Goal: Check status: Check status

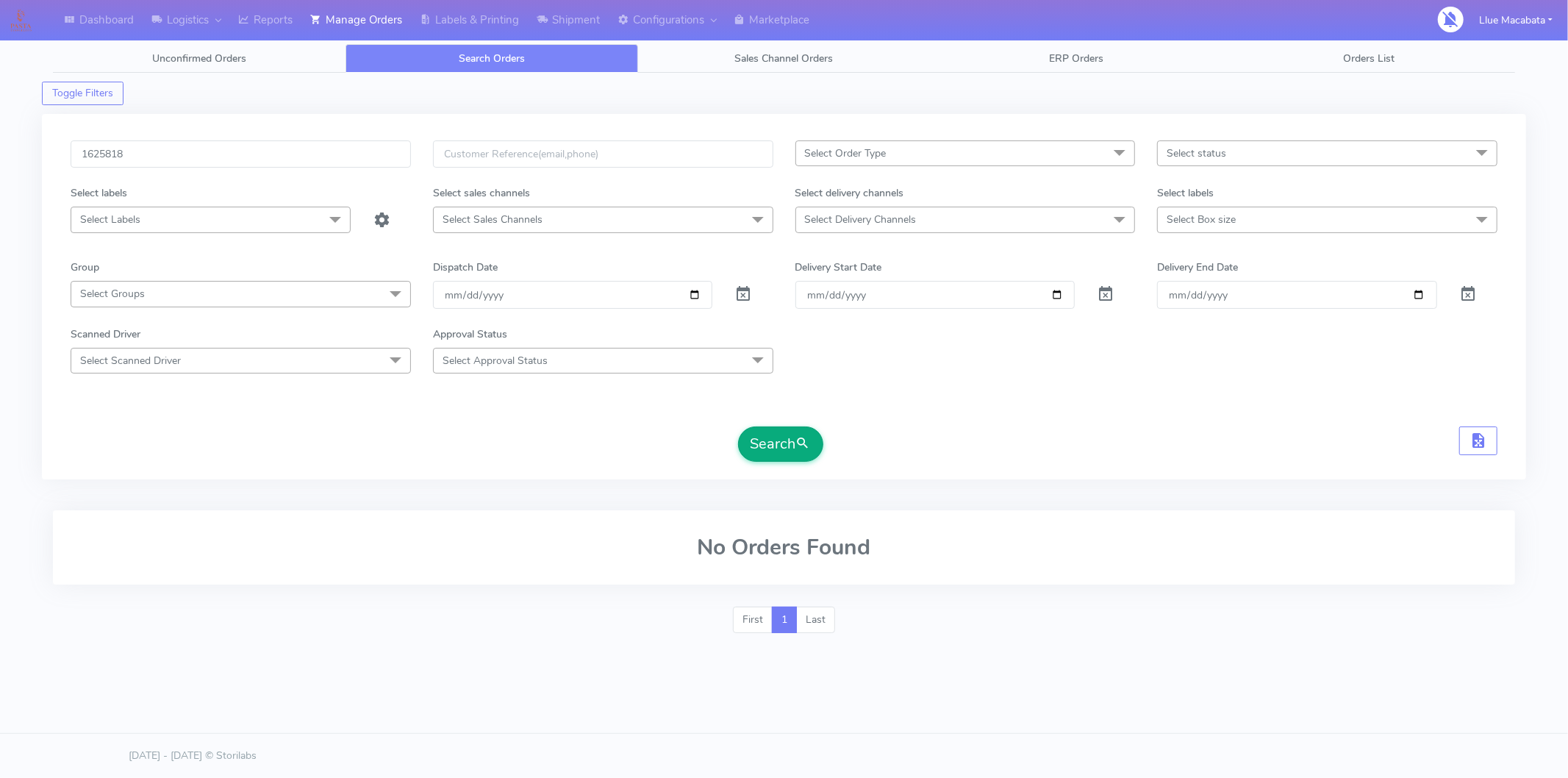
type input "1625818"
click at [766, 440] on button "Search" at bounding box center [781, 444] width 85 height 35
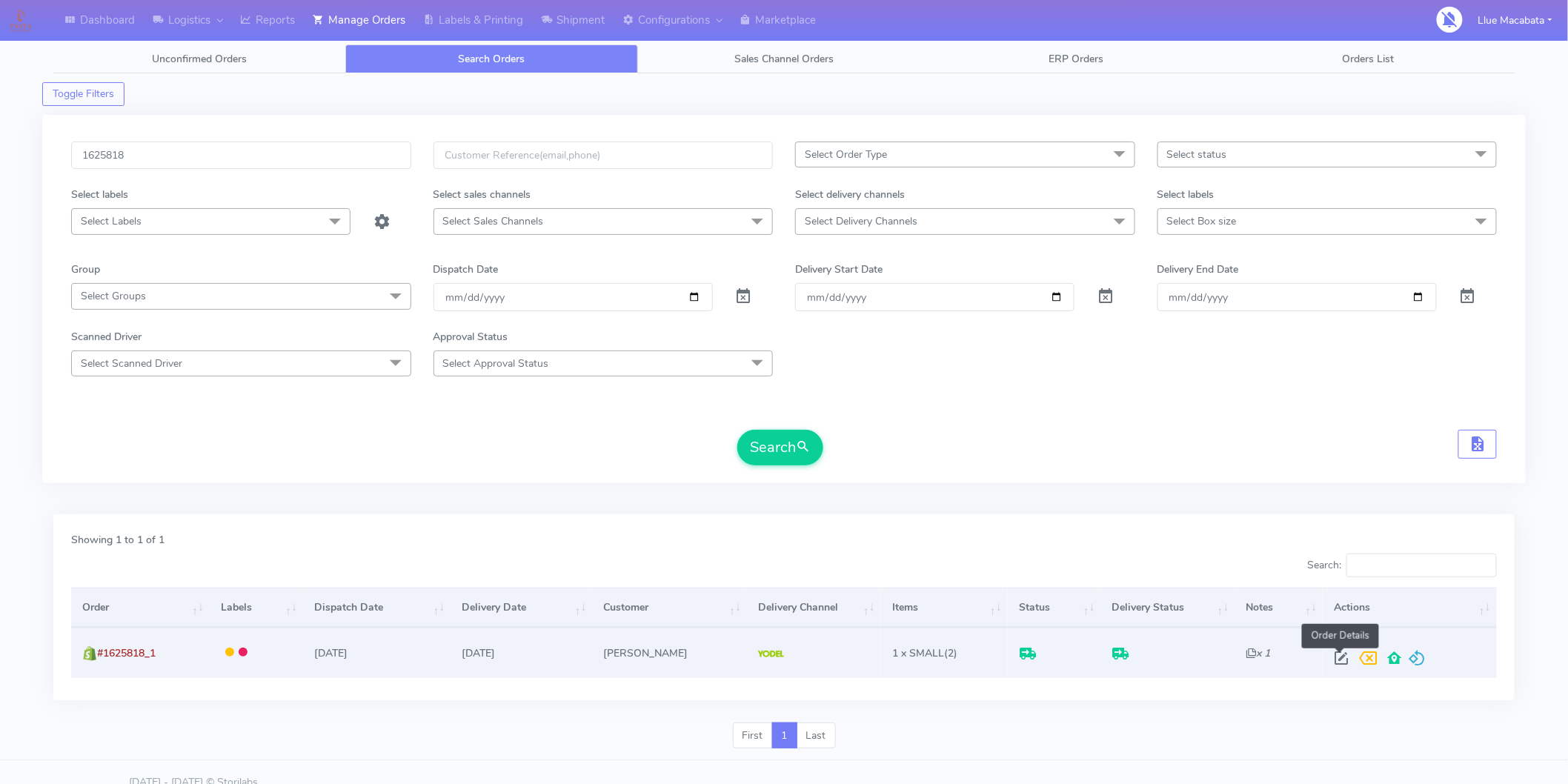
click at [1347, 663] on span at bounding box center [1342, 661] width 27 height 14
select select "5"
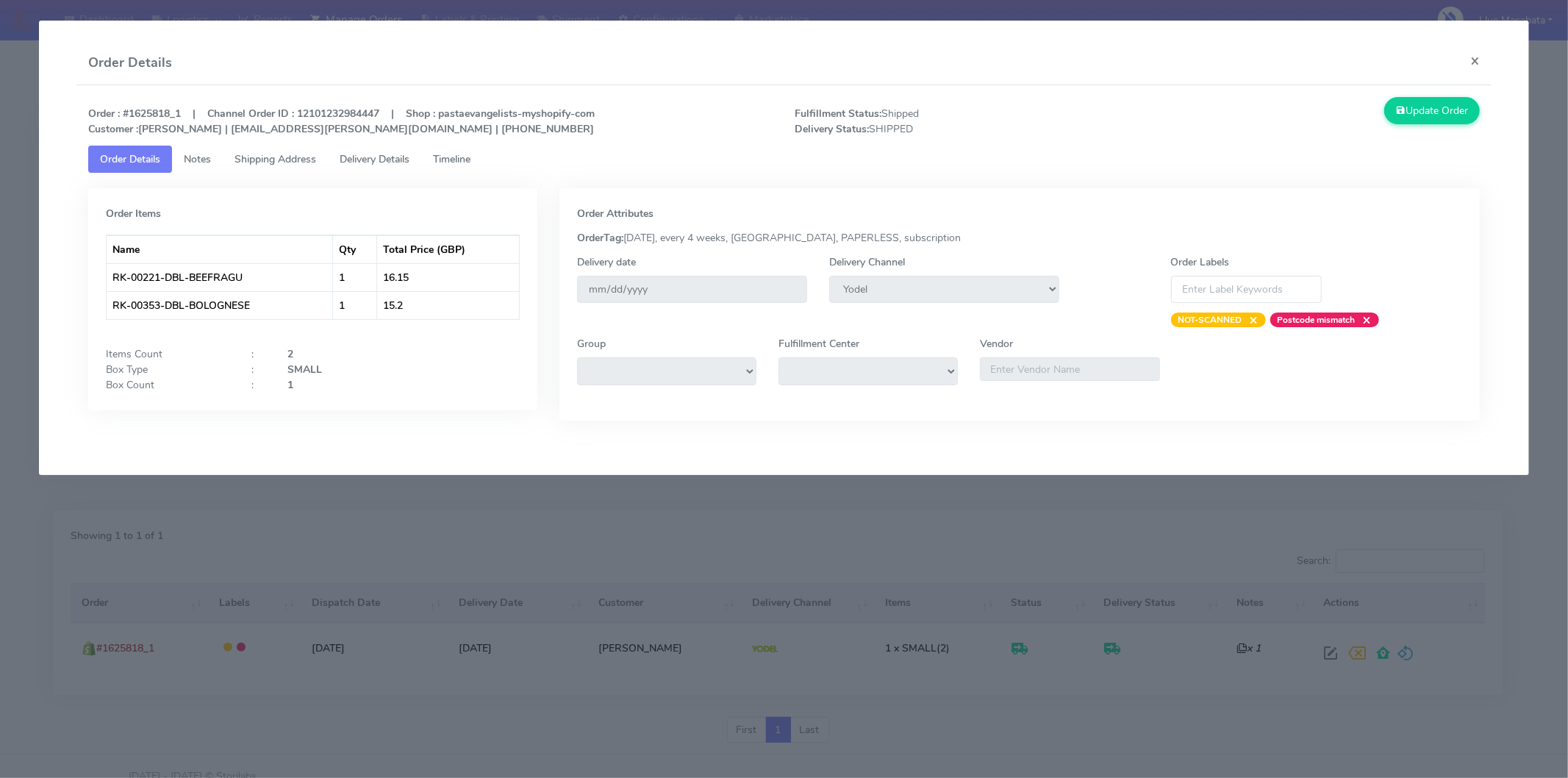
drag, startPoint x: 464, startPoint y: 166, endPoint x: 452, endPoint y: 179, distance: 17.7
click at [463, 167] on link "Timeline" at bounding box center [452, 159] width 61 height 27
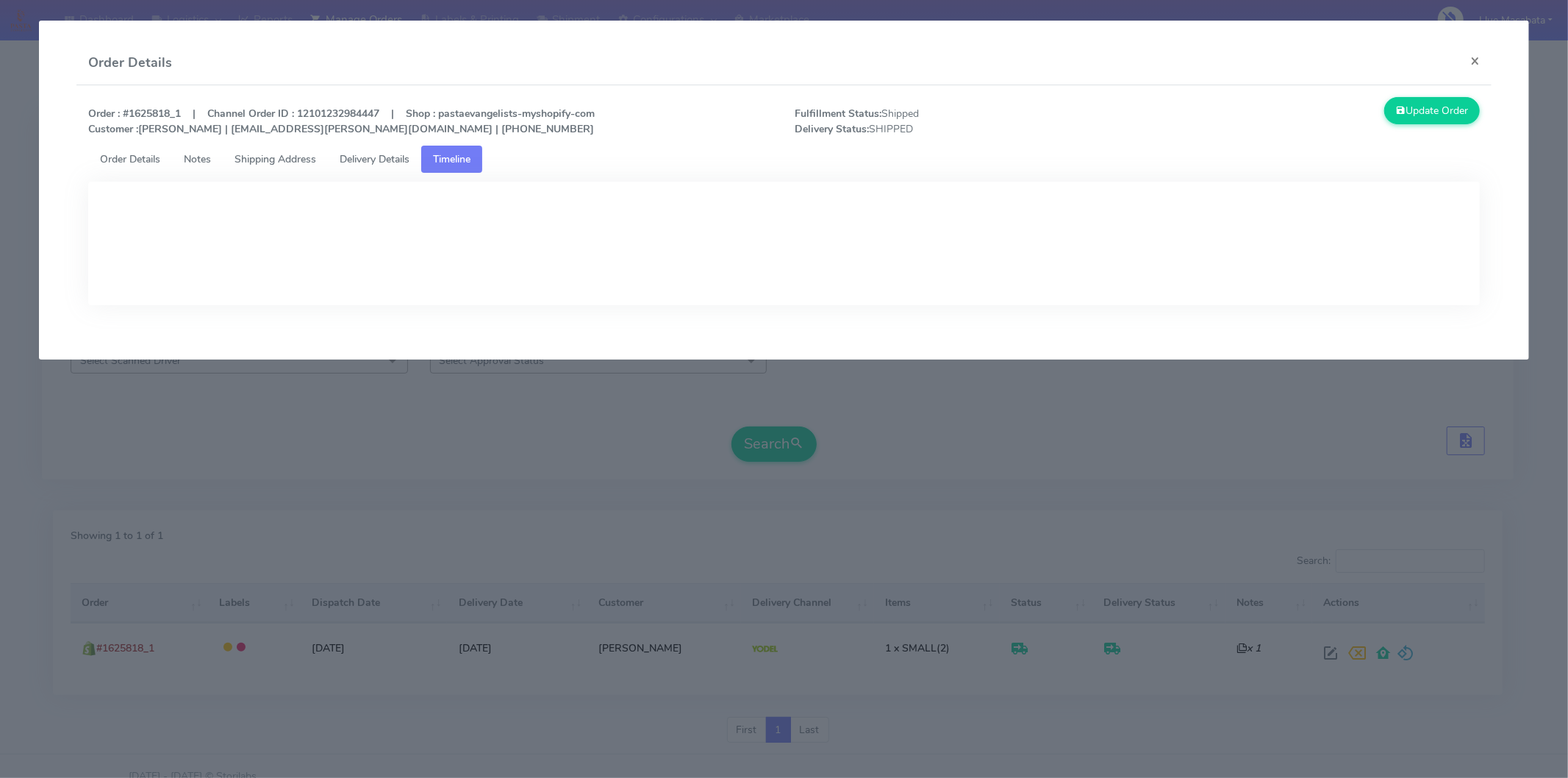
drag, startPoint x: 366, startPoint y: 158, endPoint x: 361, endPoint y: 18, distance: 140.1
click at [366, 157] on span "Delivery Details" at bounding box center [374, 159] width 70 height 14
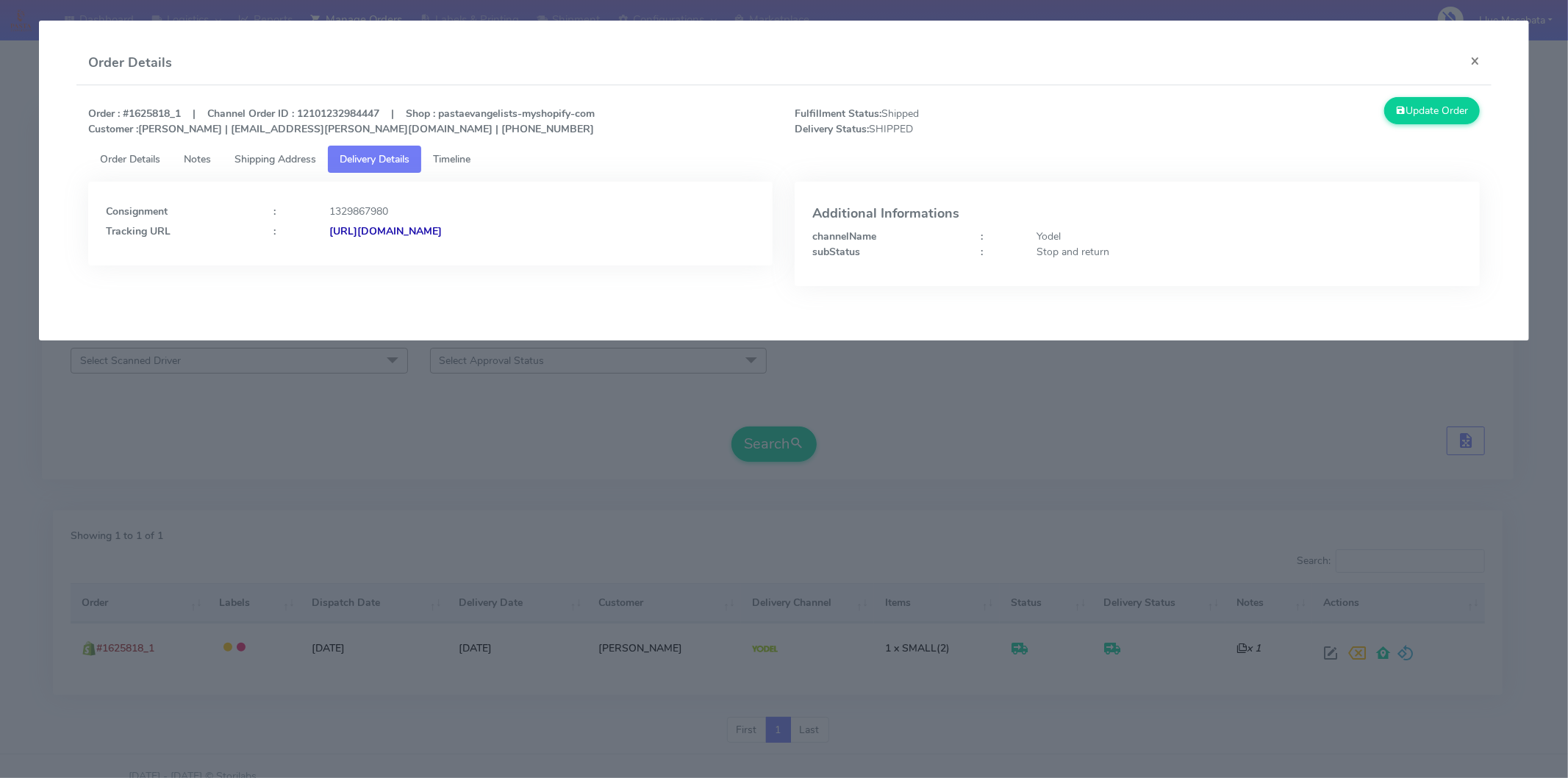
click at [442, 228] on strong "[URL][DOMAIN_NAME]" at bounding box center [386, 231] width 113 height 14
drag, startPoint x: 1481, startPoint y: 61, endPoint x: 1101, endPoint y: 113, distance: 383.5
click at [1481, 61] on button "×" at bounding box center [1474, 60] width 33 height 39
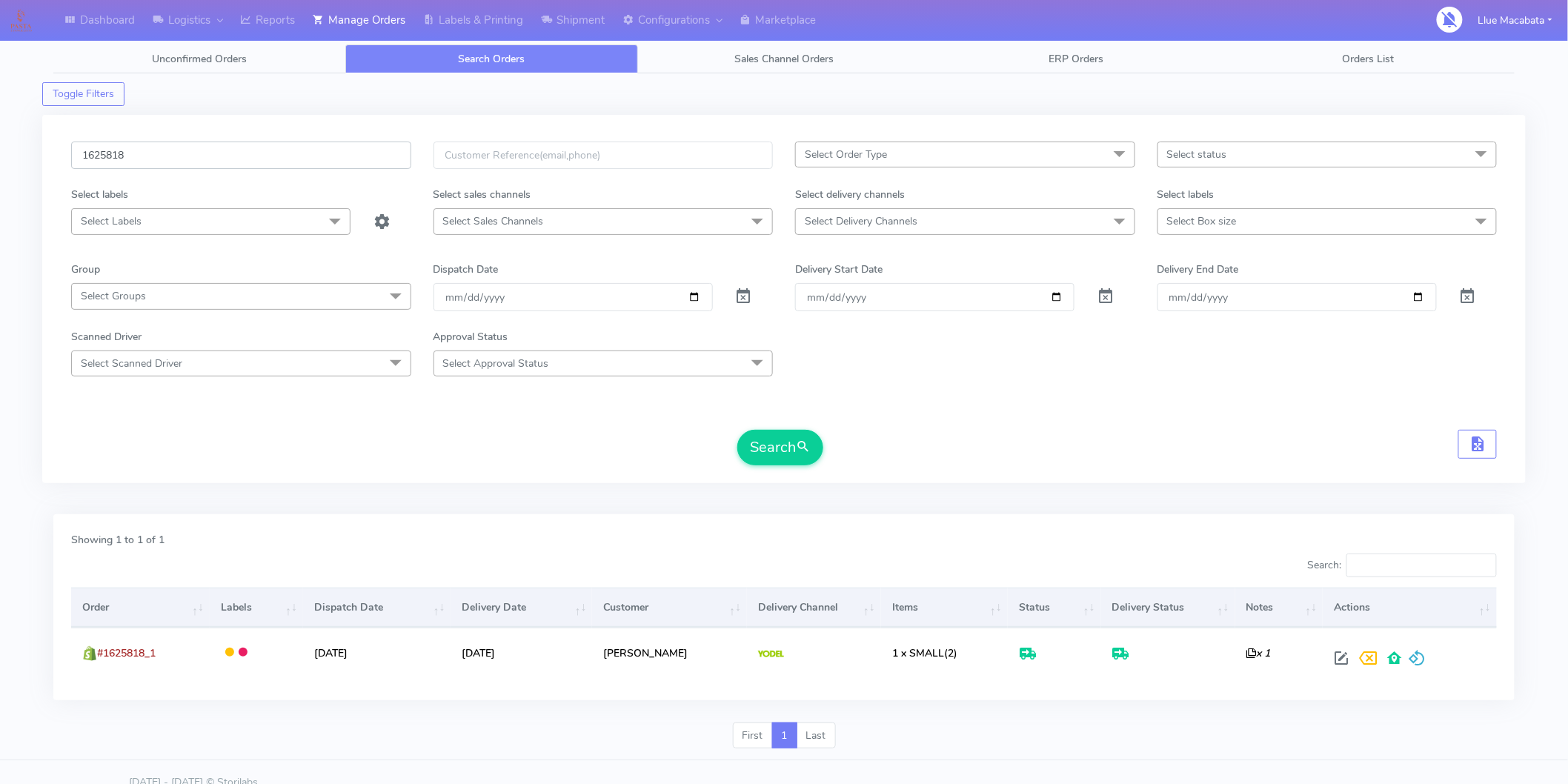
click at [160, 162] on input "1625818" at bounding box center [241, 156] width 340 height 28
paste input "460"
type input "1624608"
click at [767, 457] on button "Search" at bounding box center [780, 447] width 86 height 35
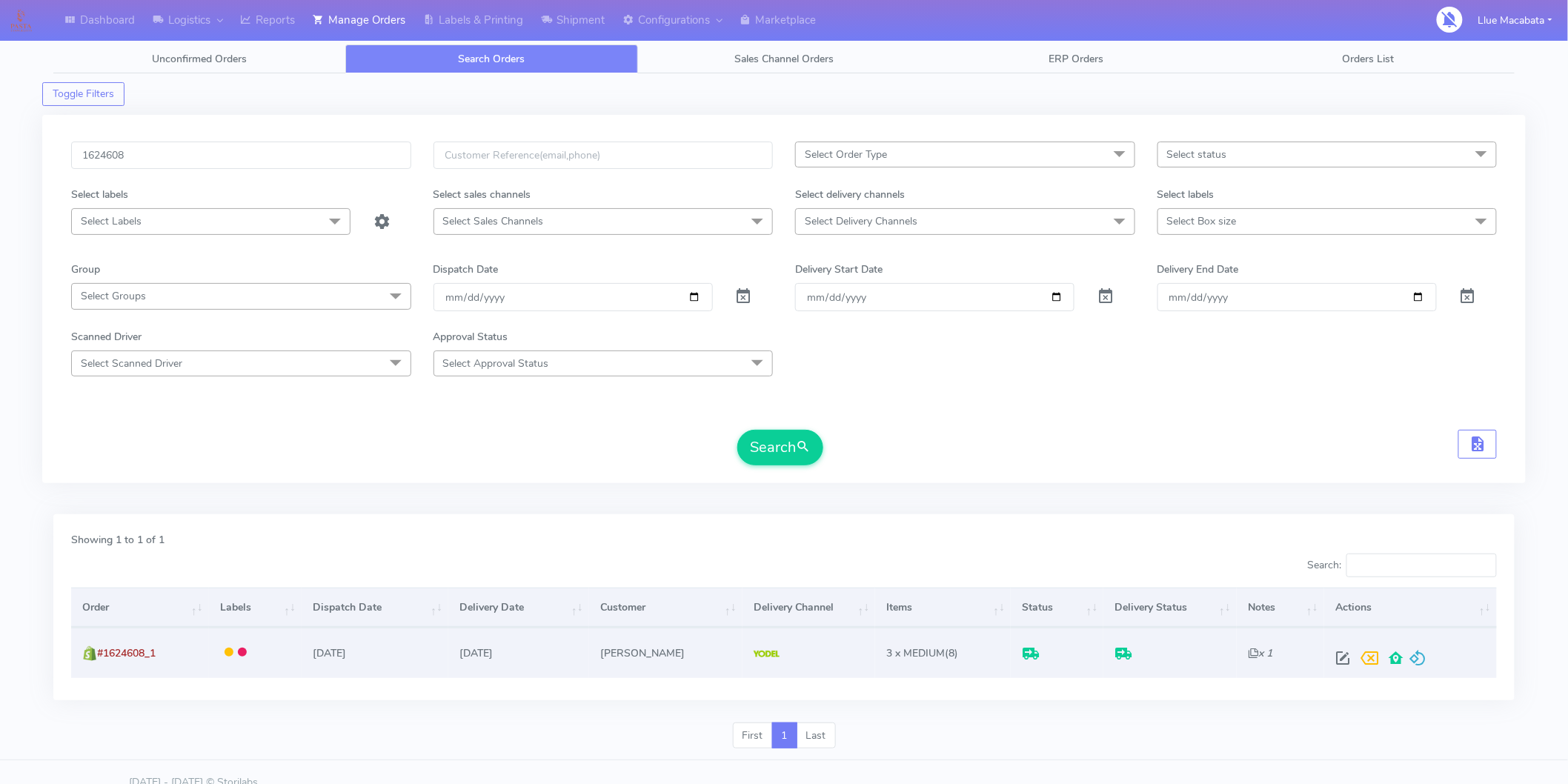
click at [1342, 664] on span at bounding box center [1342, 661] width 27 height 14
select select "5"
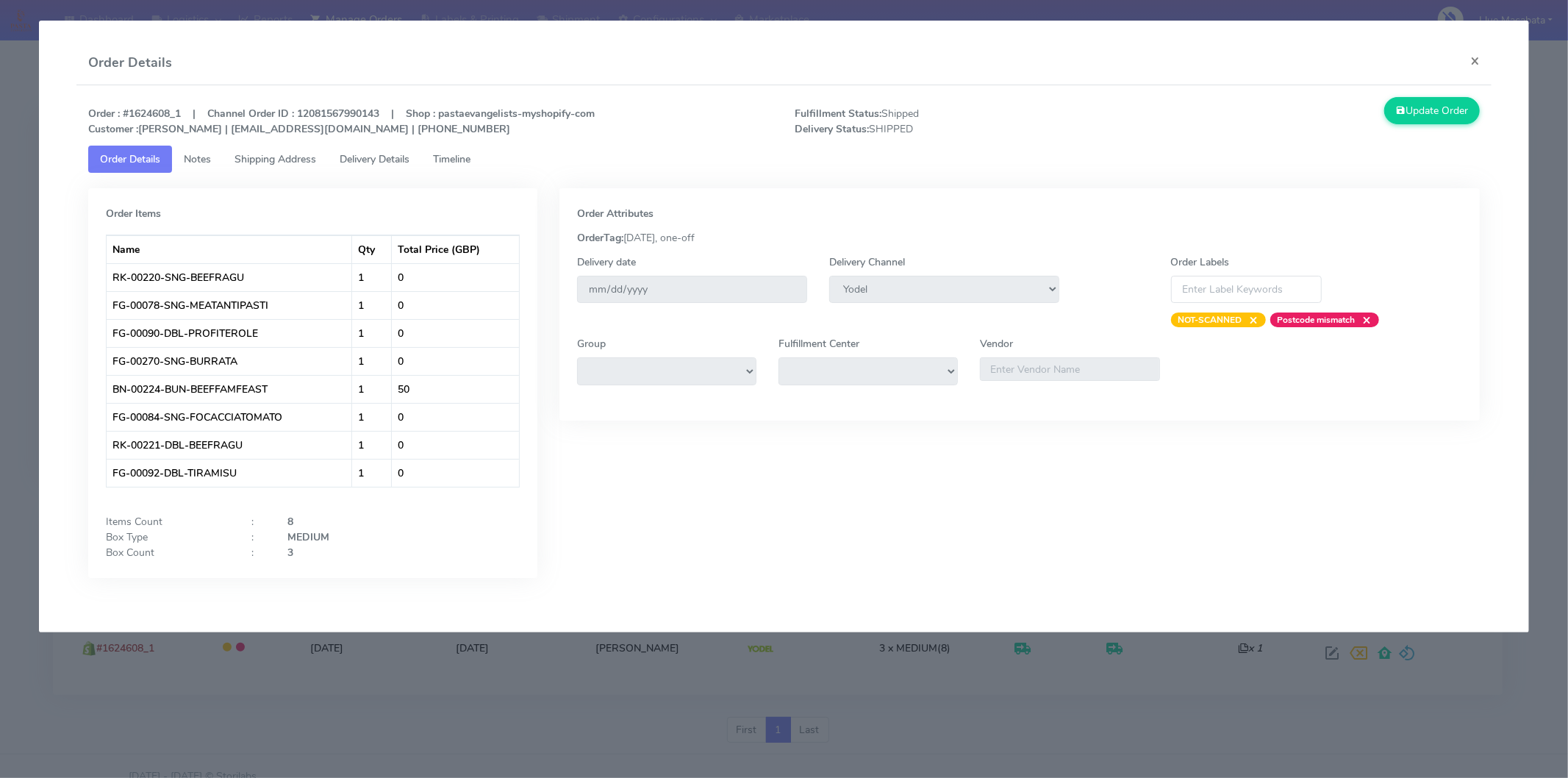
click at [394, 163] on span "Delivery Details" at bounding box center [374, 159] width 70 height 14
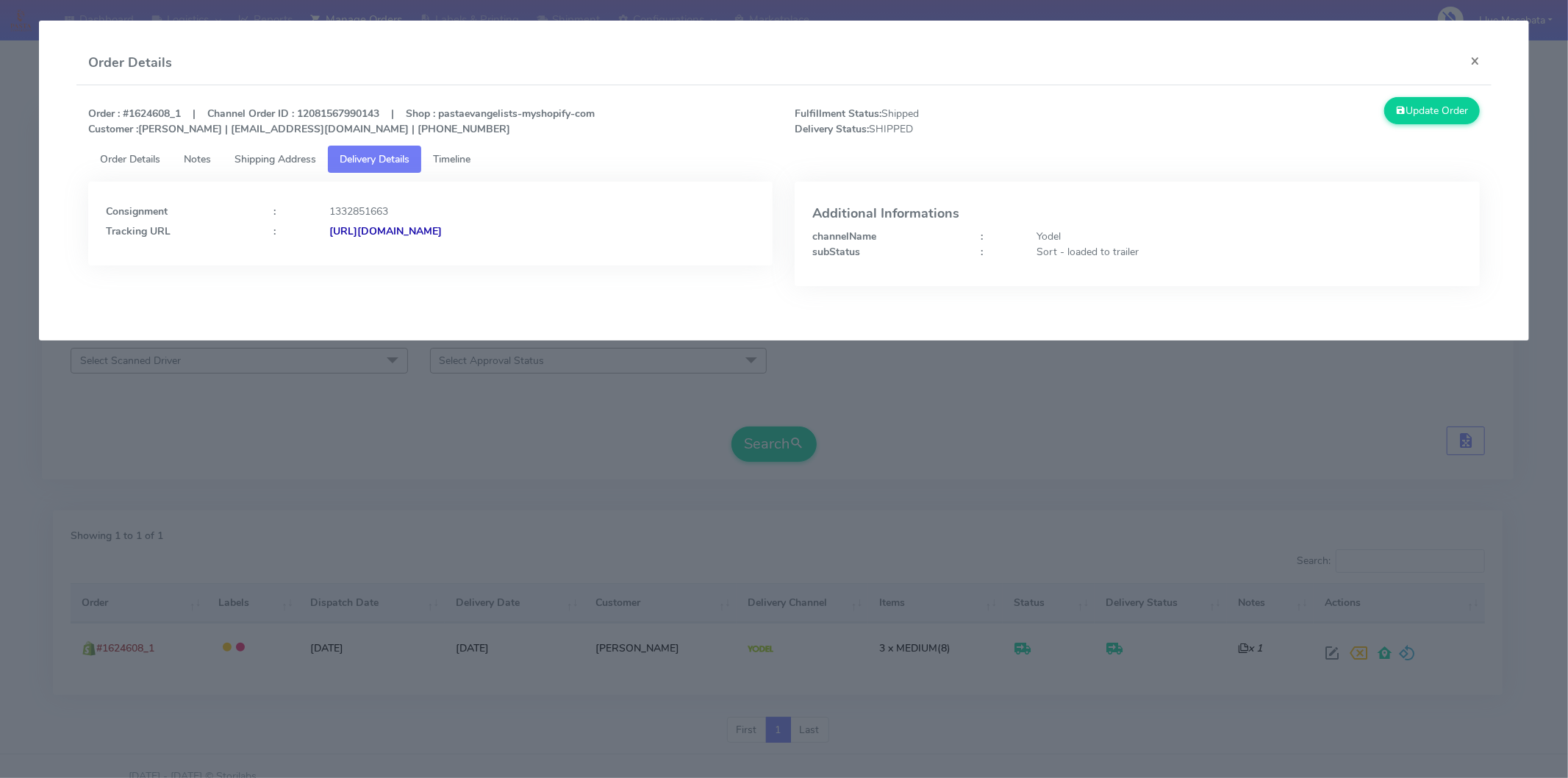
click at [442, 229] on strong "[URL][DOMAIN_NAME]" at bounding box center [386, 231] width 113 height 14
drag, startPoint x: 1467, startPoint y: 52, endPoint x: 1474, endPoint y: 42, distance: 12.2
click at [1467, 49] on button "×" at bounding box center [1474, 60] width 33 height 39
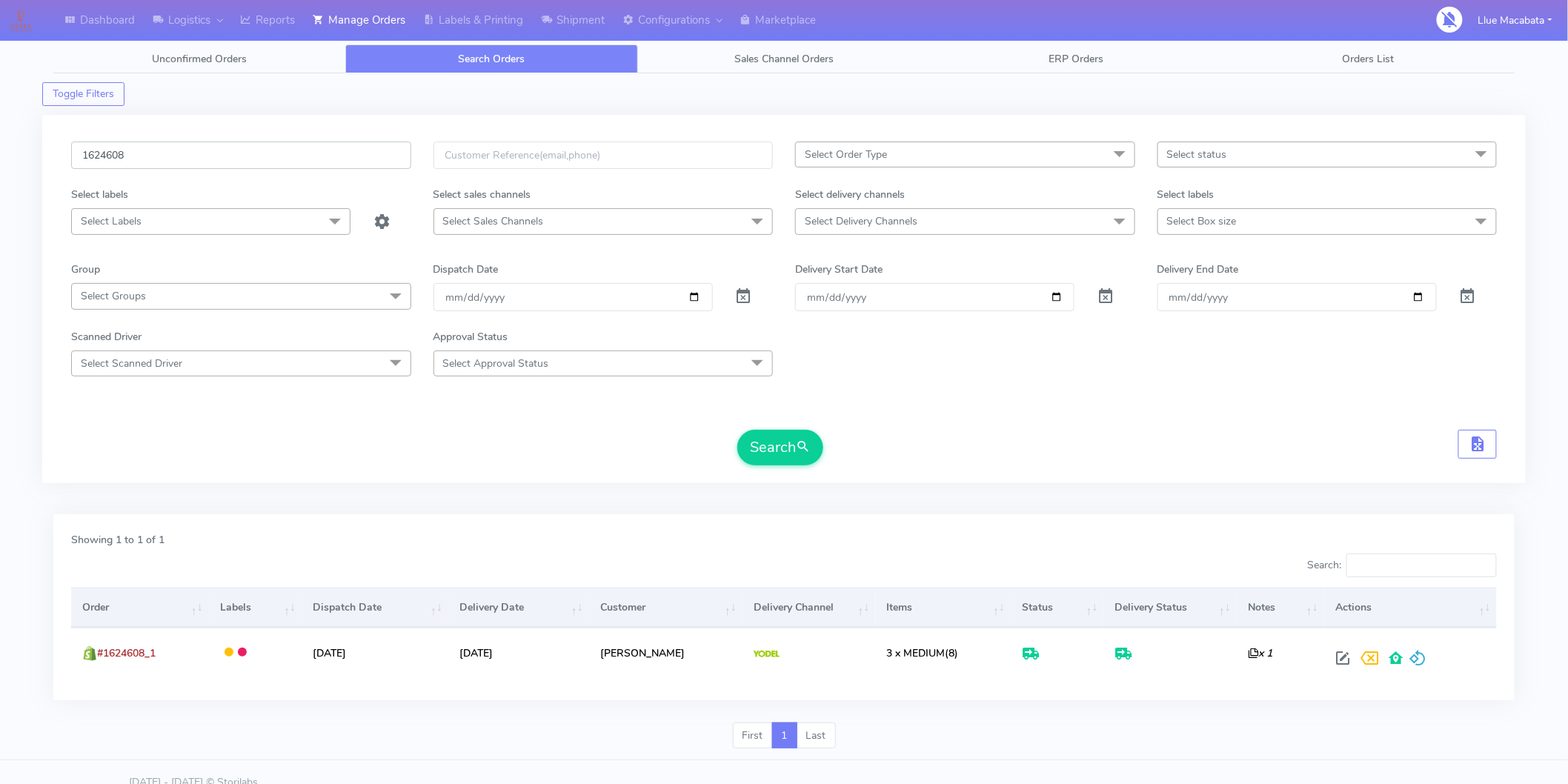
click at [152, 164] on input "1624608" at bounding box center [241, 156] width 340 height 28
paste input "1135"
type input "1621135"
drag, startPoint x: 778, startPoint y: 448, endPoint x: 815, endPoint y: 454, distance: 37.5
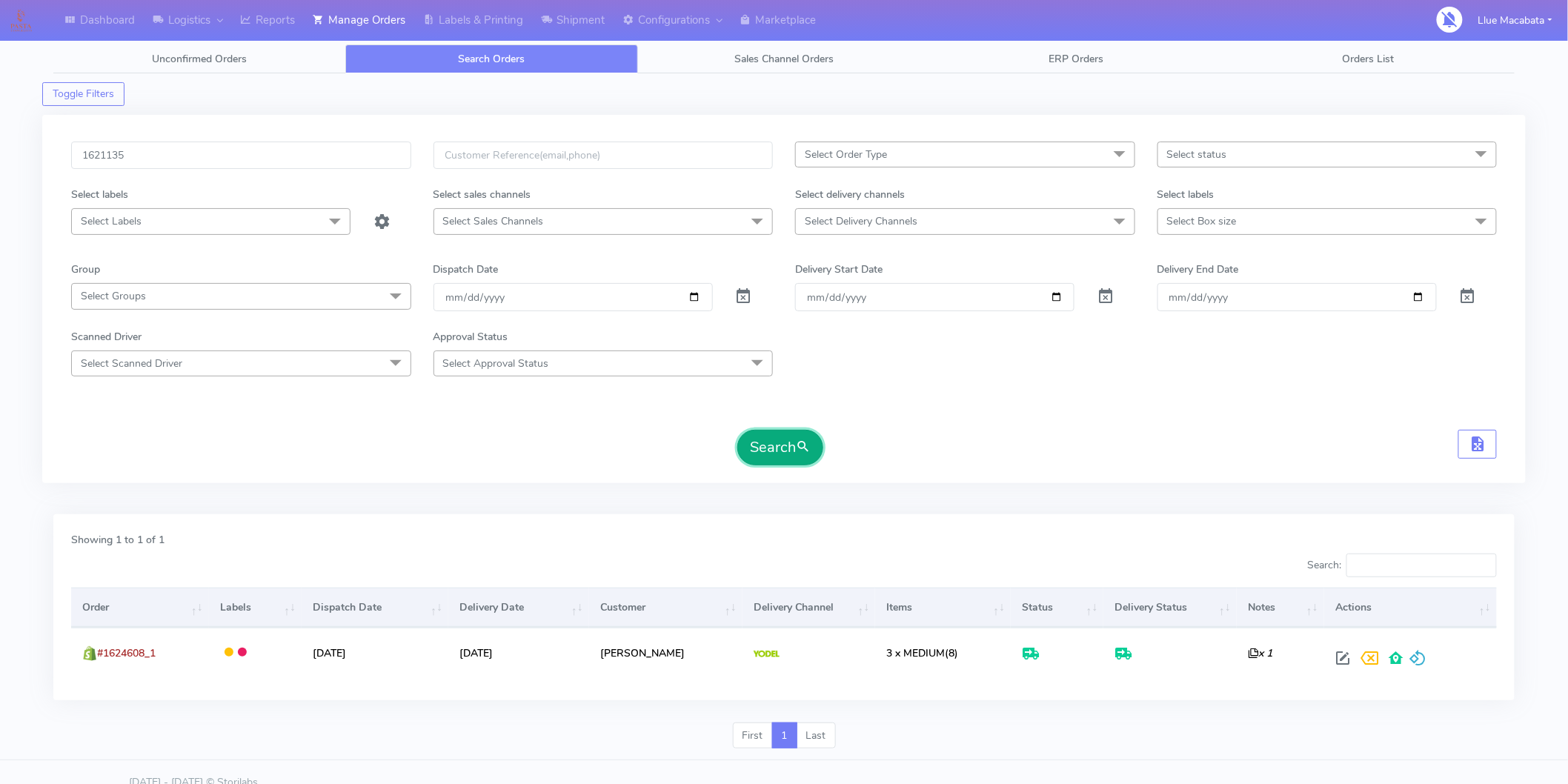
click at [776, 446] on button "Search" at bounding box center [780, 447] width 86 height 35
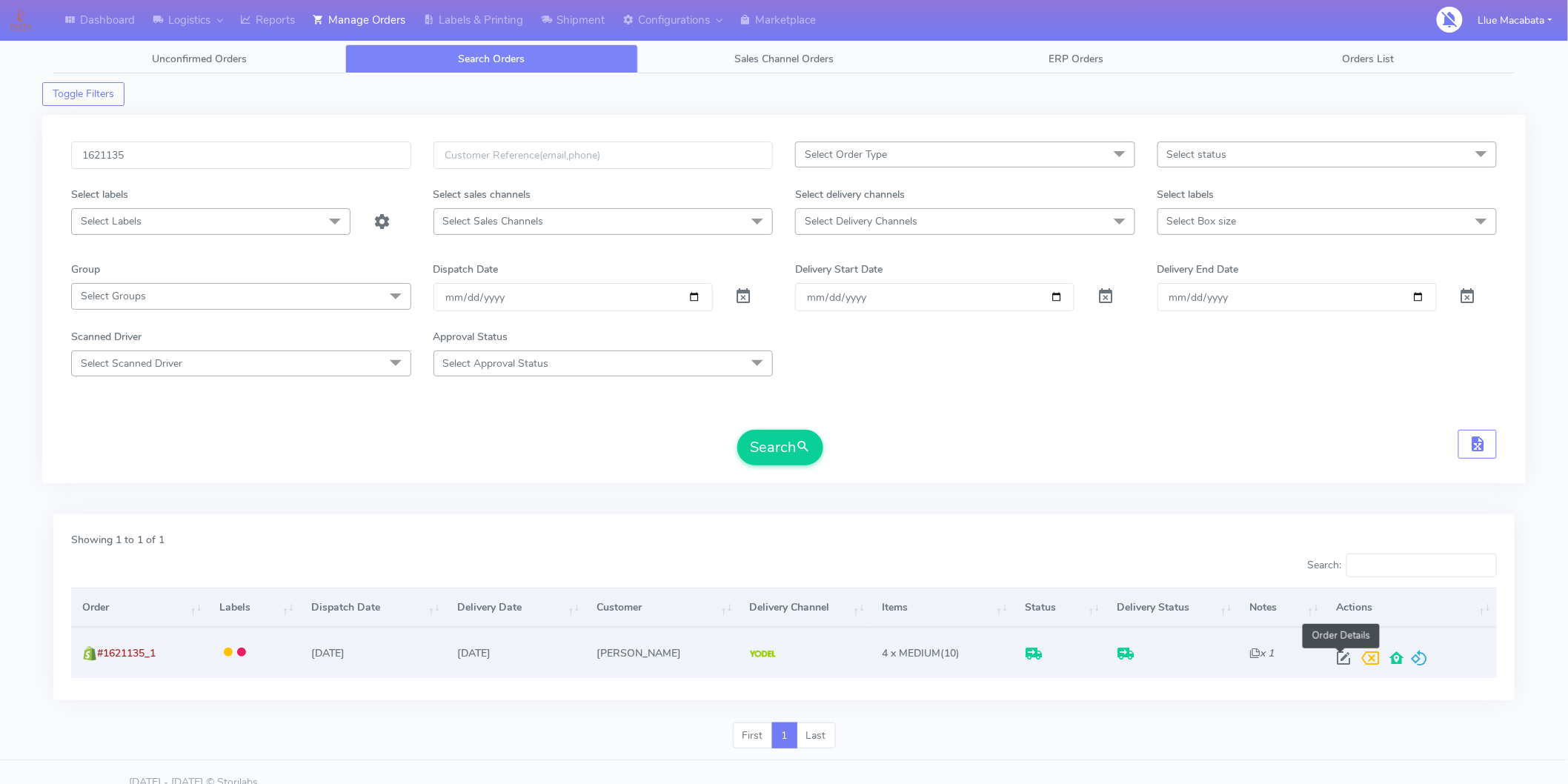
click at [1340, 666] on span at bounding box center [1343, 661] width 27 height 14
select select "5"
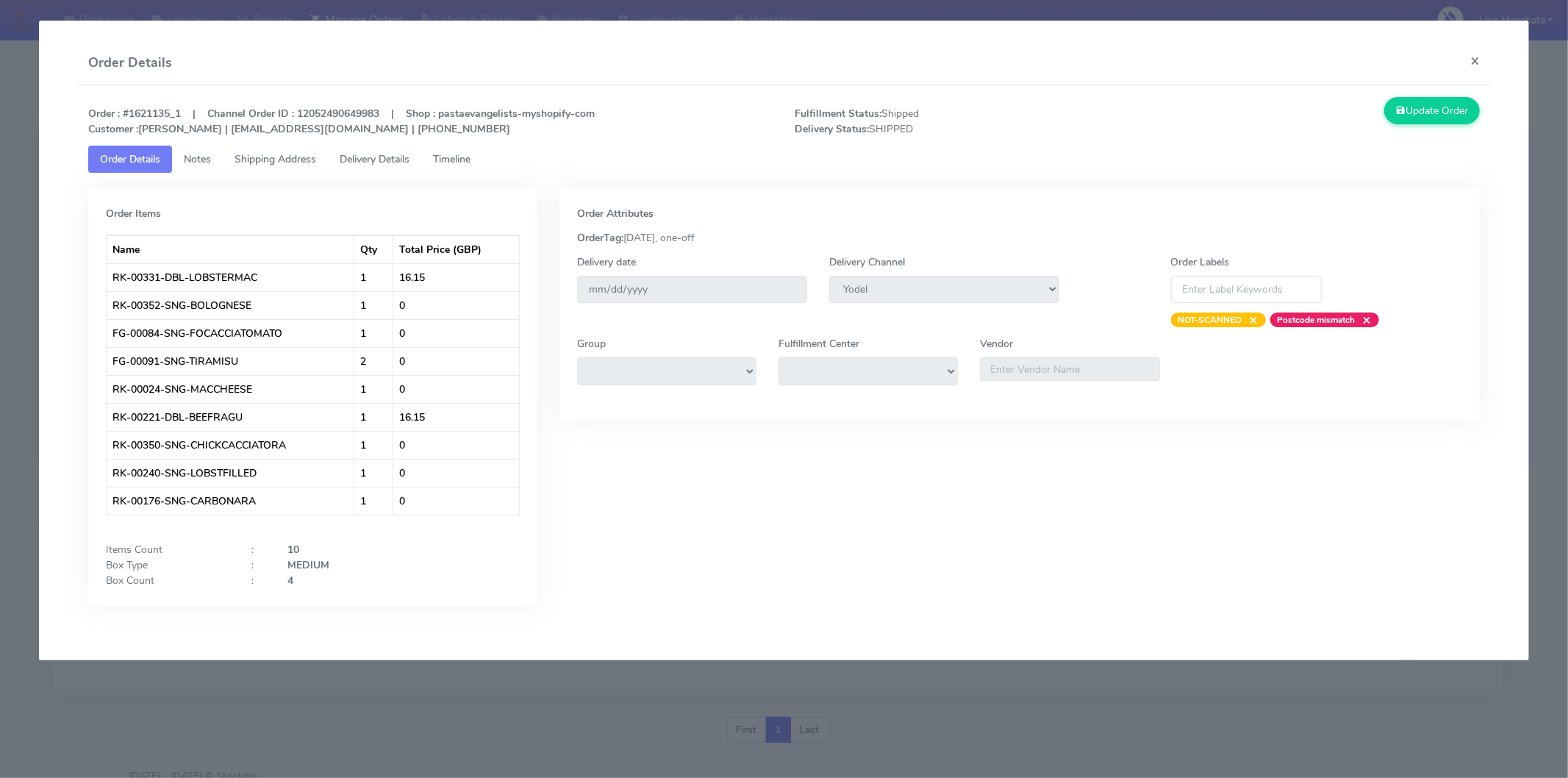
click at [377, 158] on span "Delivery Details" at bounding box center [374, 159] width 70 height 14
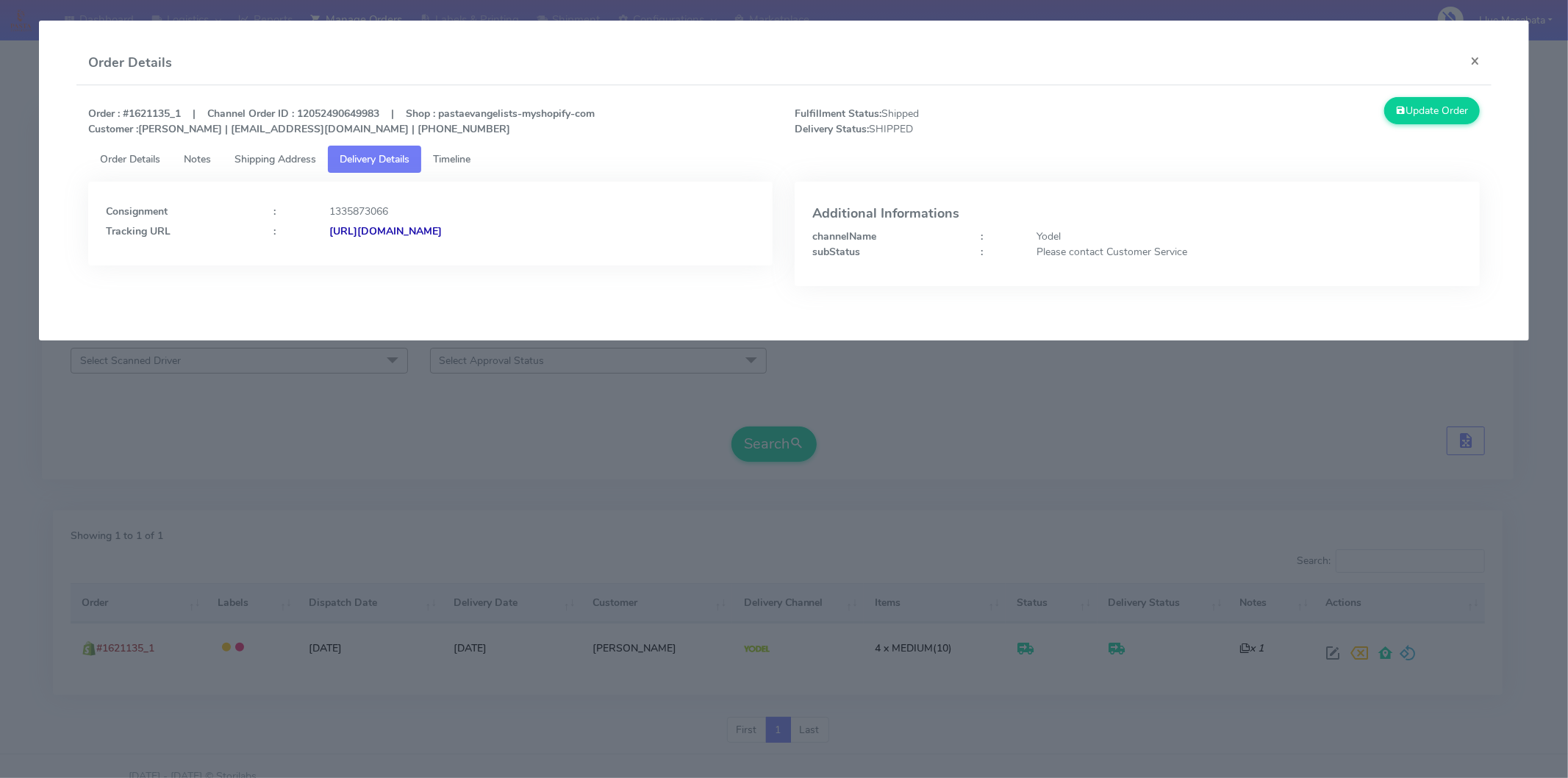
click at [442, 225] on strong "[URL][DOMAIN_NAME]" at bounding box center [386, 231] width 113 height 14
